Goal: Task Accomplishment & Management: Manage account settings

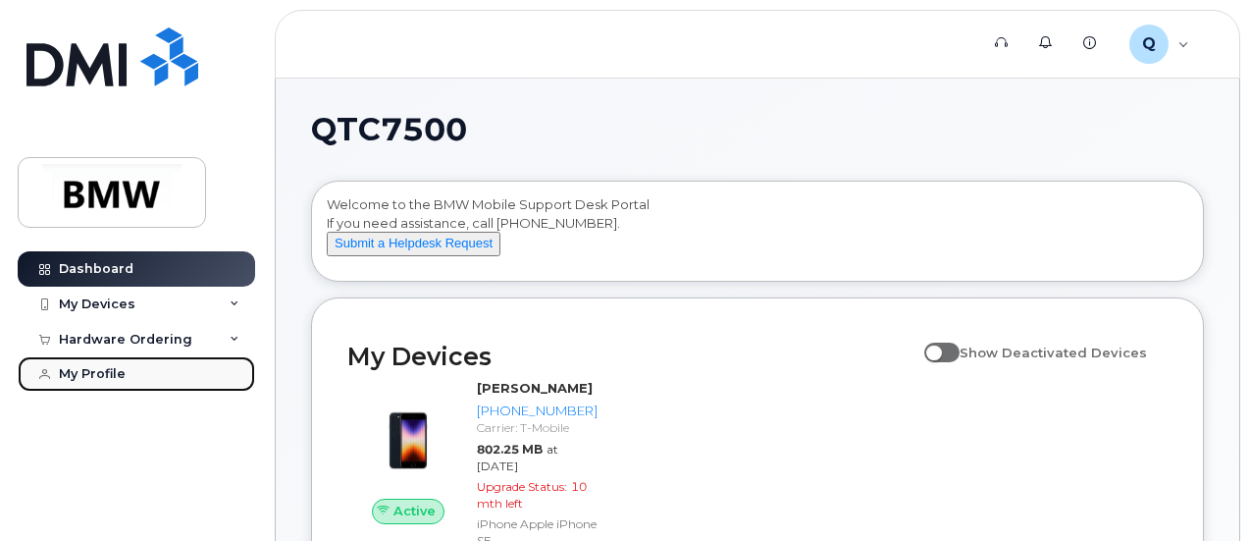
click at [82, 374] on div "My Profile" at bounding box center [92, 374] width 67 height 16
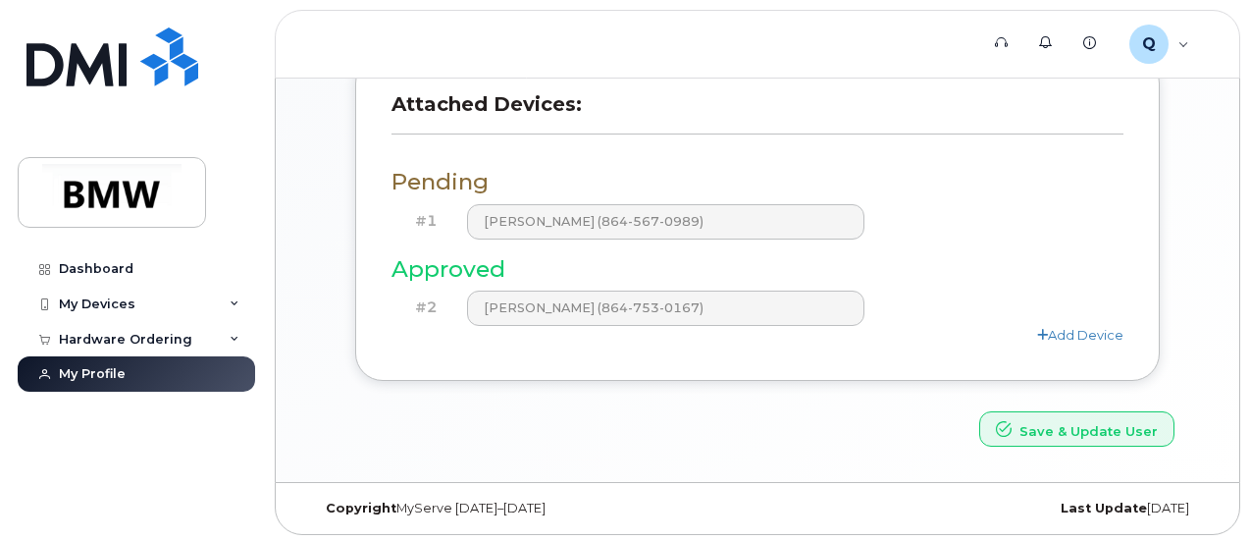
scroll to position [233, 0]
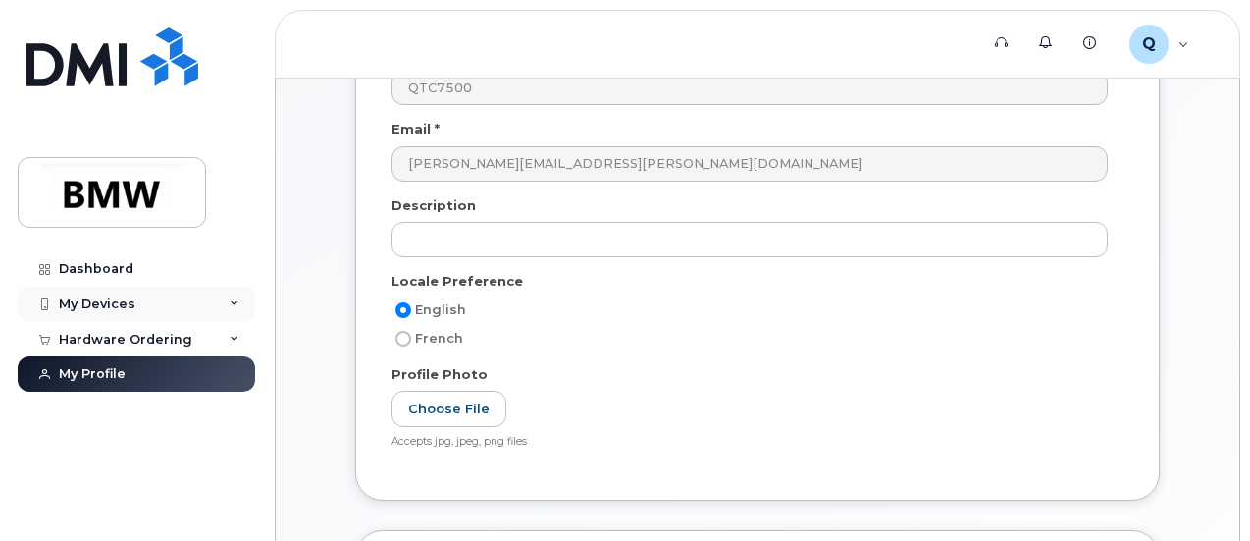
click at [99, 312] on div "My Devices" at bounding box center [136, 303] width 237 height 35
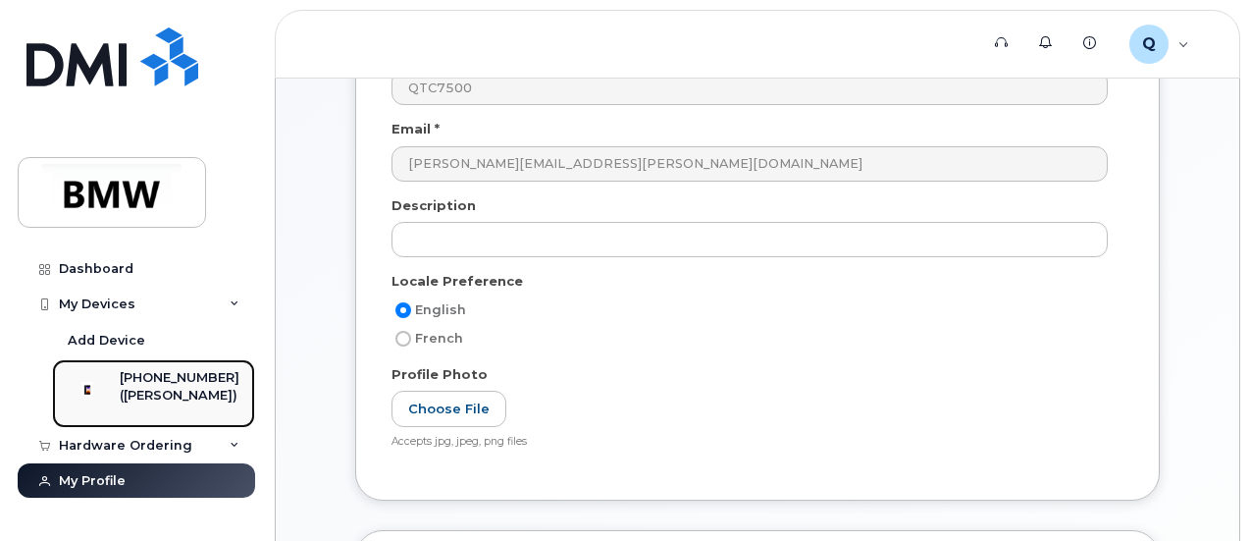
click at [151, 376] on div "[PHONE_NUMBER]" at bounding box center [180, 378] width 120 height 18
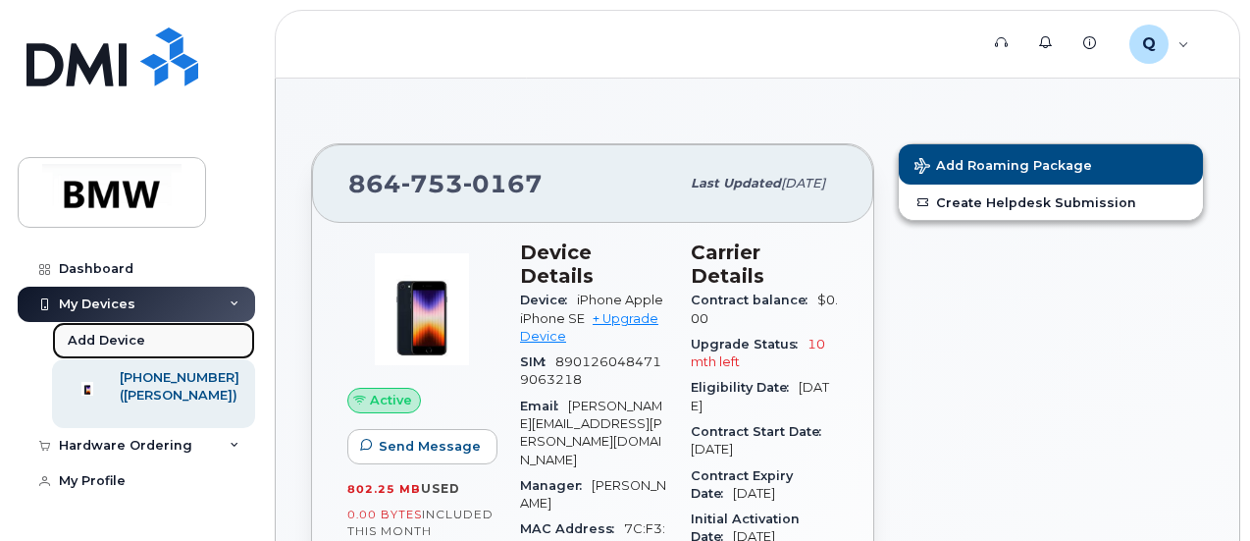
click at [85, 335] on div "Add Device" at bounding box center [107, 341] width 78 height 18
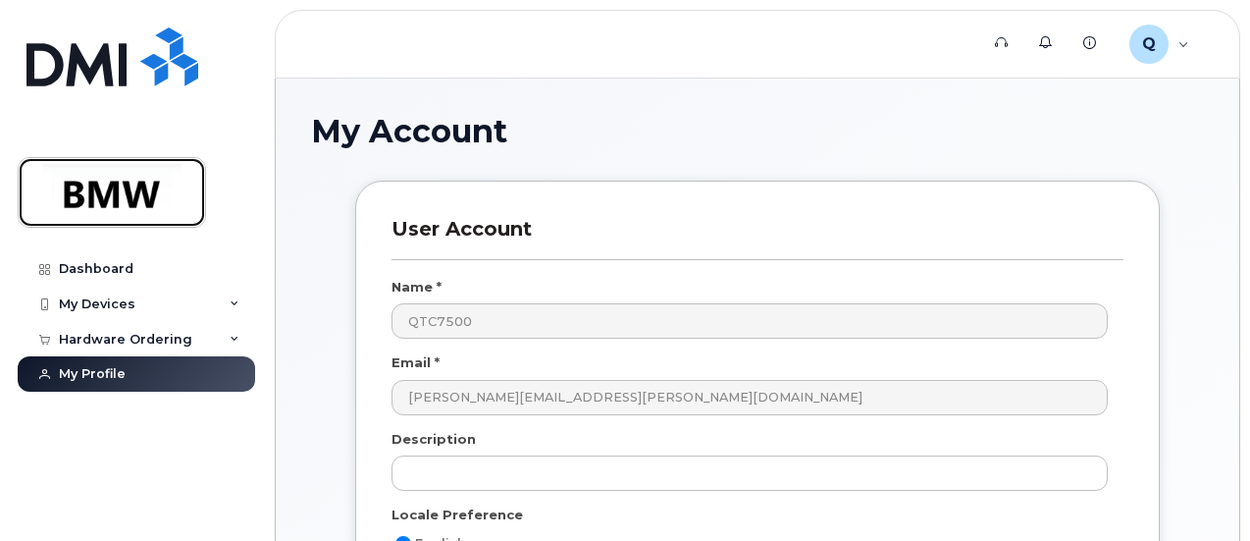
click at [116, 205] on img at bounding box center [111, 192] width 151 height 57
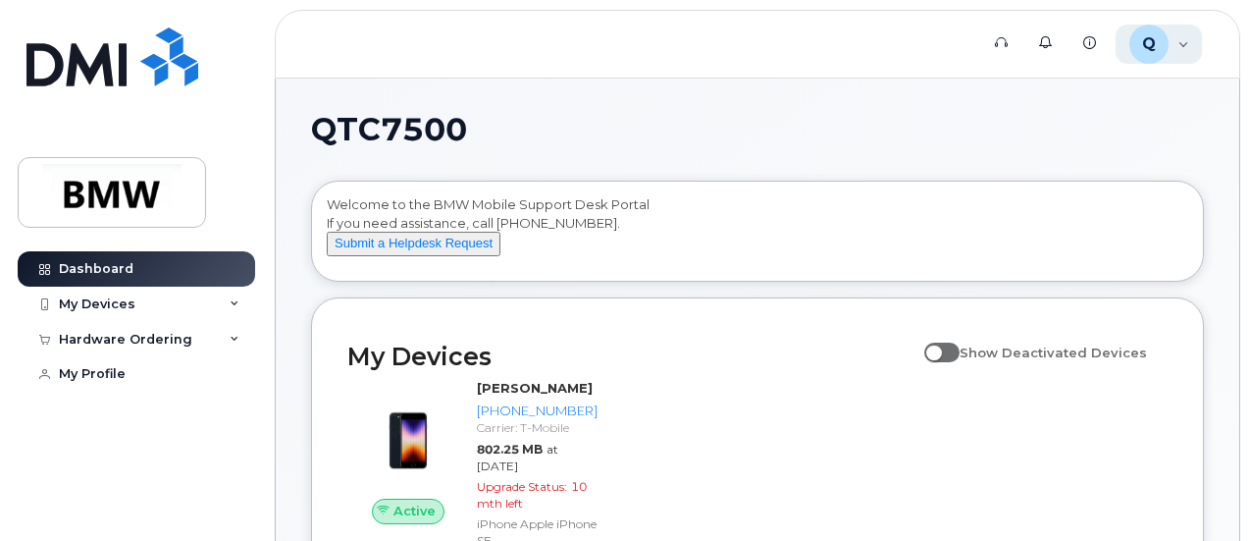
click at [1189, 40] on div "Q QTC7500 Employee" at bounding box center [1158, 44] width 87 height 39
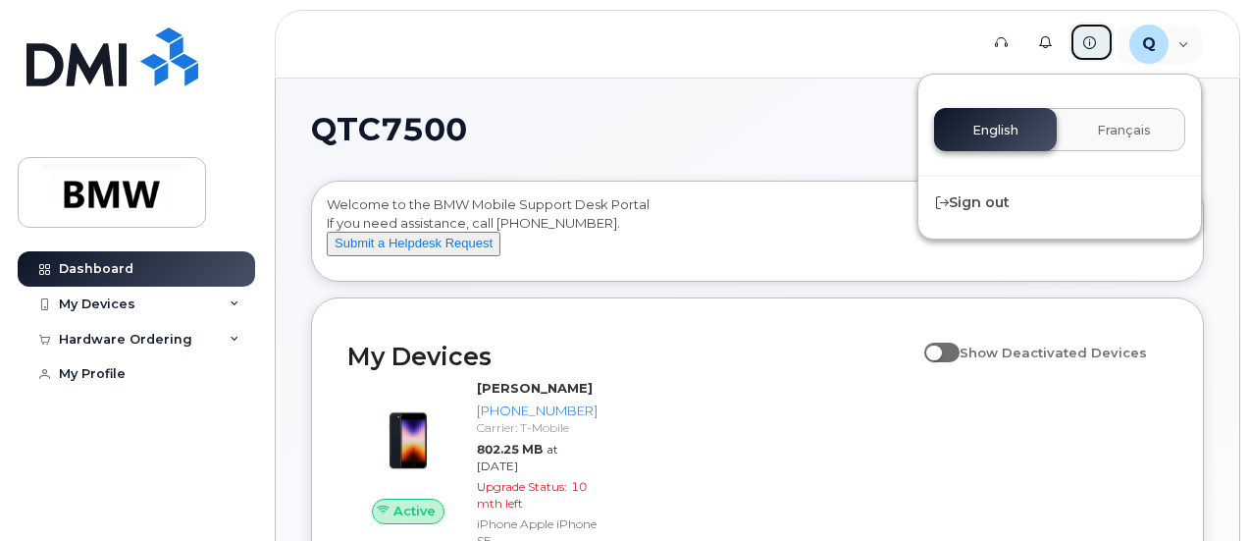
click at [1085, 42] on icon at bounding box center [1089, 42] width 13 height 13
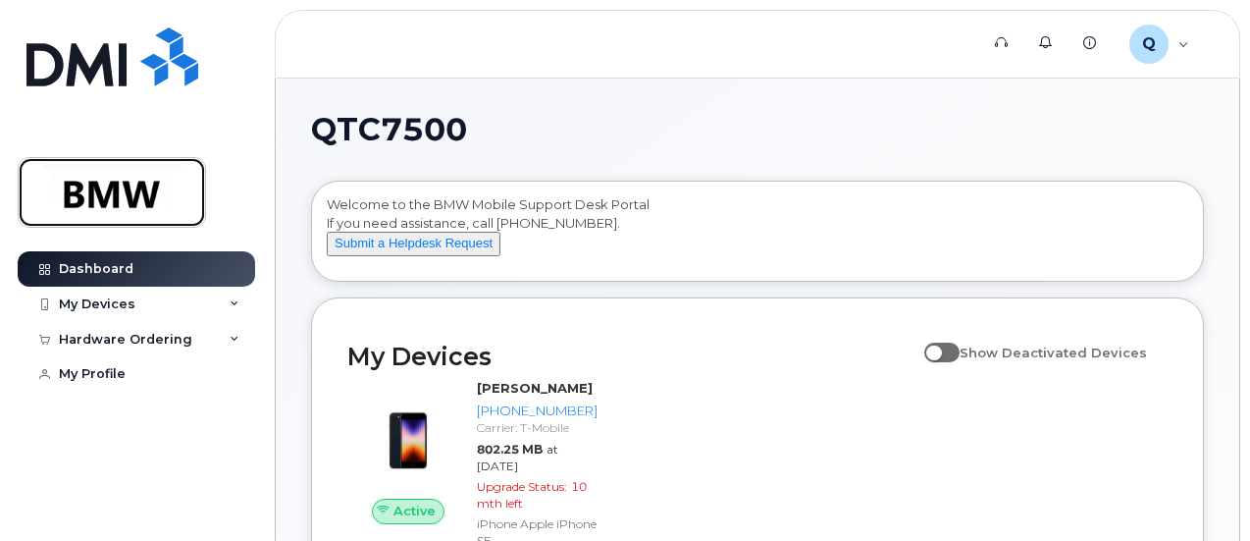
click at [116, 185] on img at bounding box center [111, 192] width 151 height 57
click at [236, 307] on icon at bounding box center [235, 304] width 10 height 10
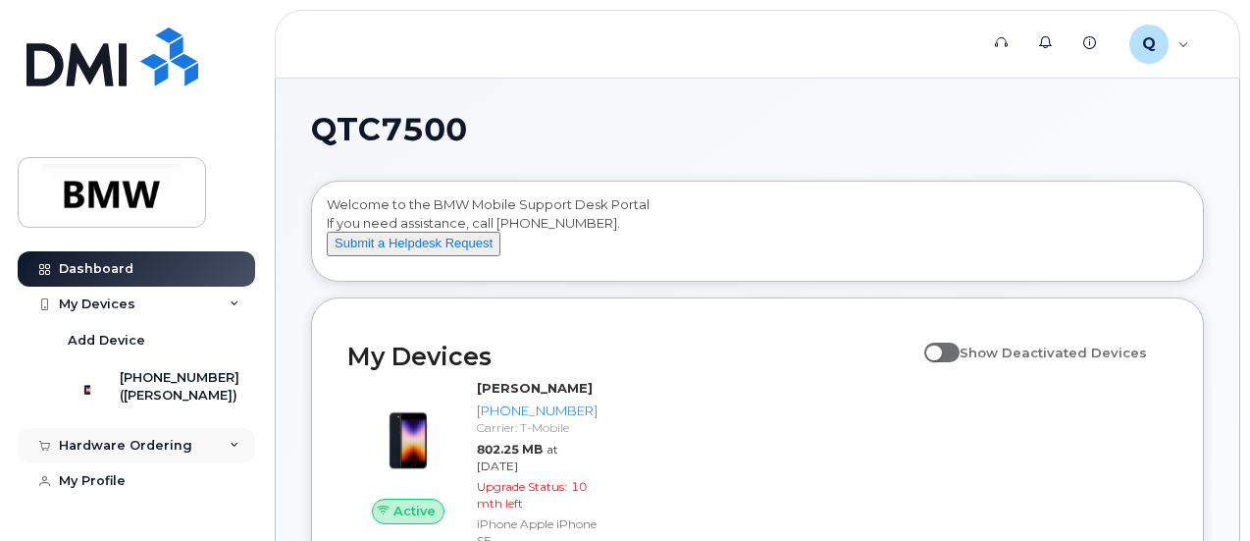
click at [221, 459] on div "Hardware Ordering" at bounding box center [136, 445] width 237 height 35
click at [99, 340] on div "Add Device" at bounding box center [107, 341] width 78 height 18
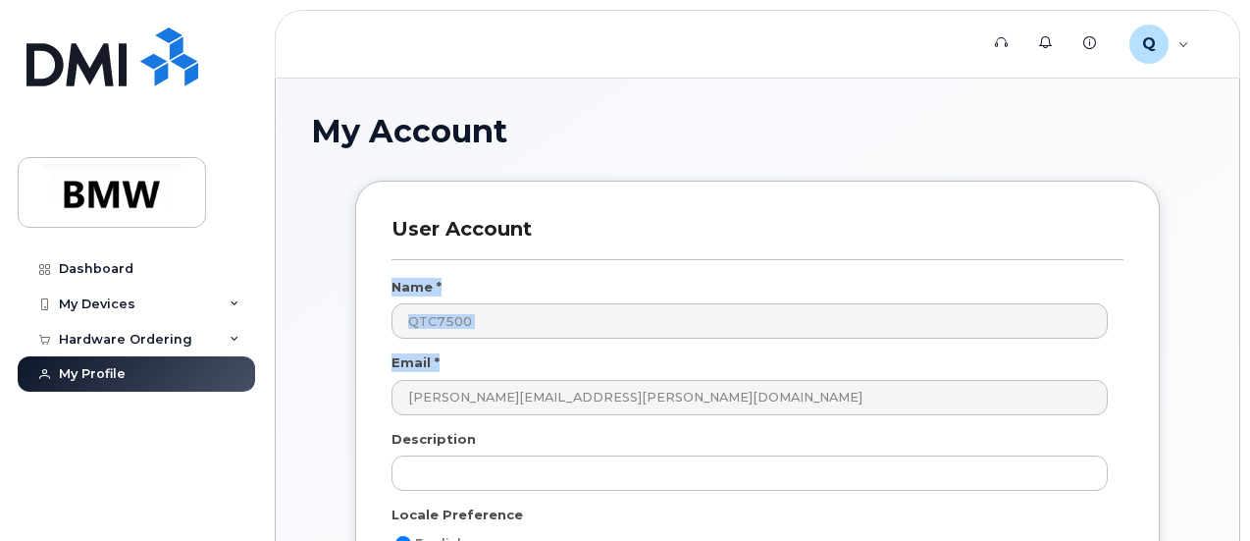
drag, startPoint x: 1249, startPoint y: 222, endPoint x: 1250, endPoint y: 380, distance: 157.9
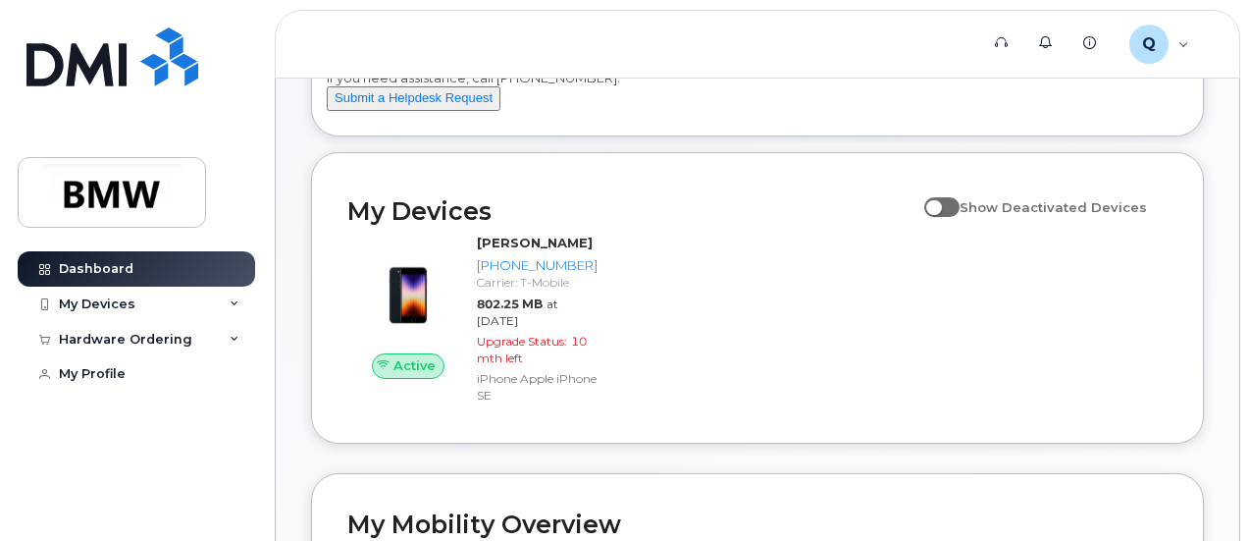
scroll to position [163, 0]
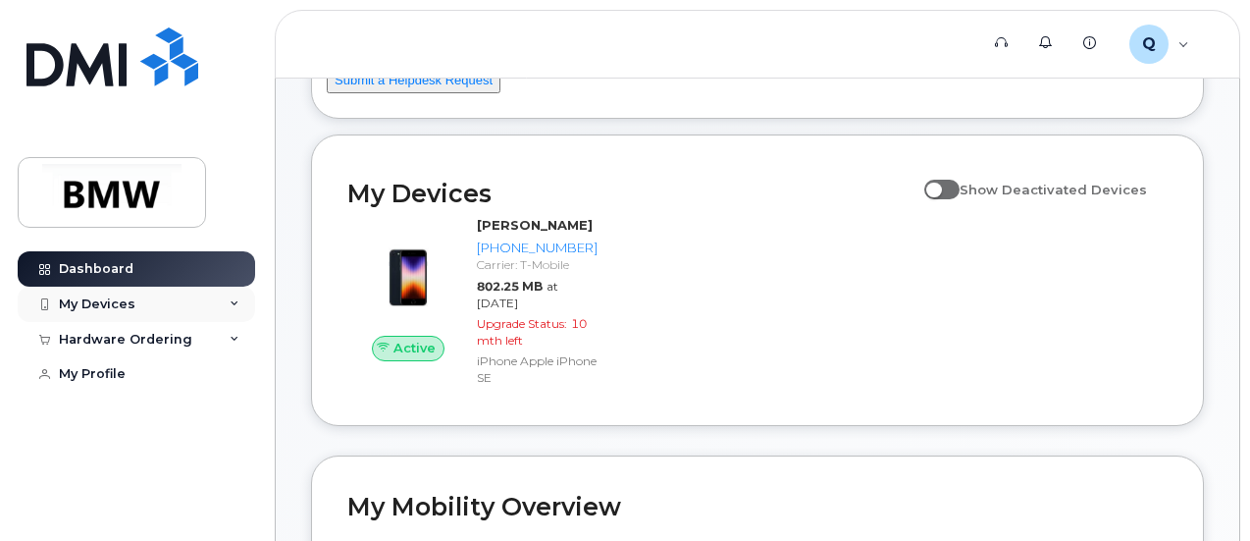
click at [86, 301] on div "My Devices" at bounding box center [97, 304] width 77 height 16
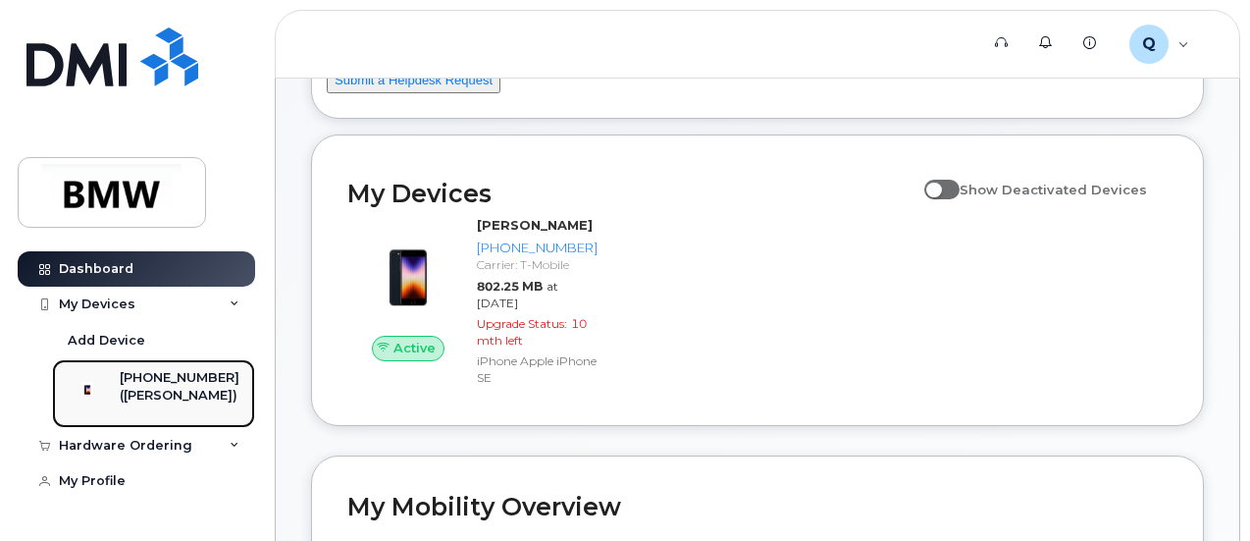
click at [175, 387] on div "[PHONE_NUMBER]" at bounding box center [180, 378] width 120 height 18
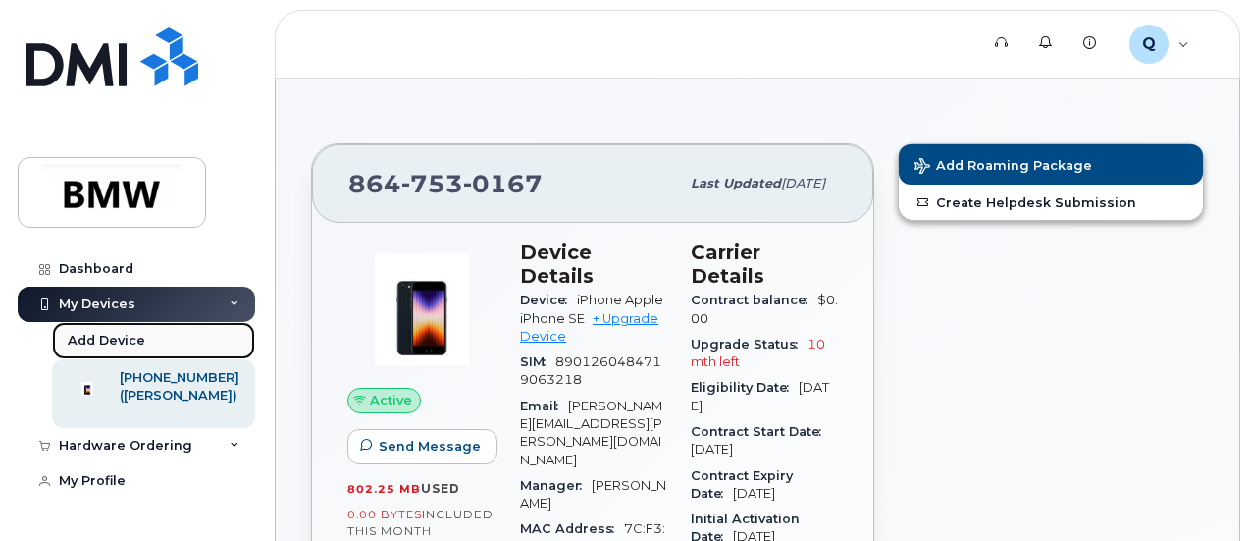
click at [110, 333] on div "Add Device" at bounding box center [107, 341] width 78 height 18
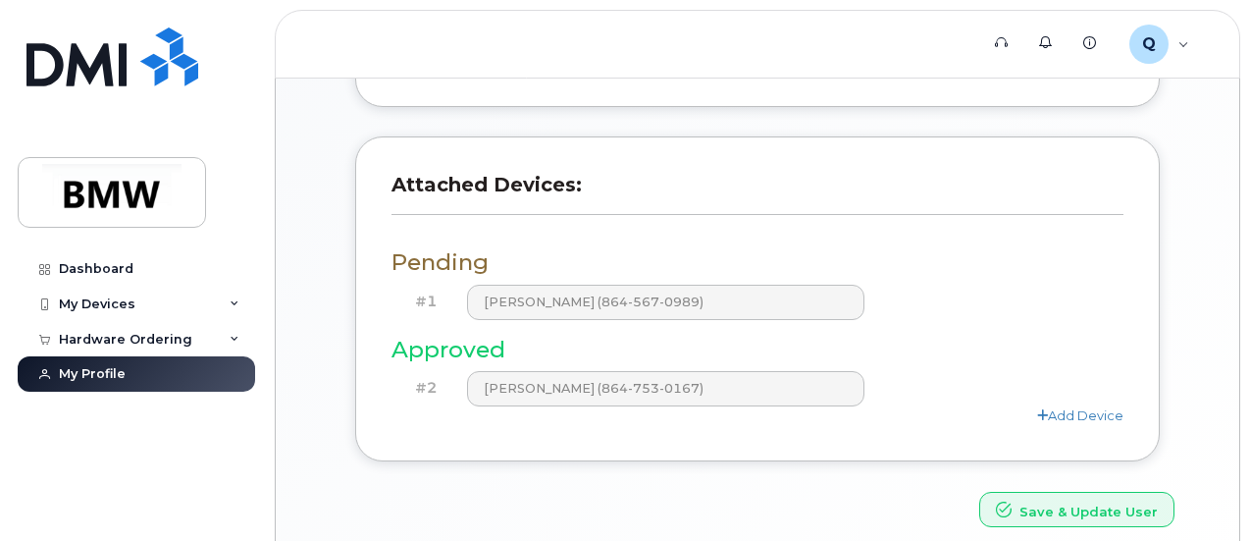
scroll to position [629, 0]
